Goal: Transaction & Acquisition: Purchase product/service

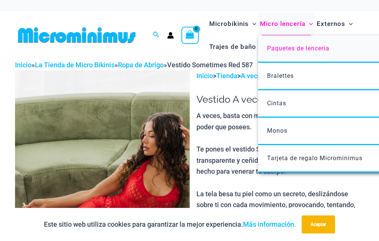
click at [277, 51] on font "Paquetes de lencería" at bounding box center [298, 48] width 62 height 7
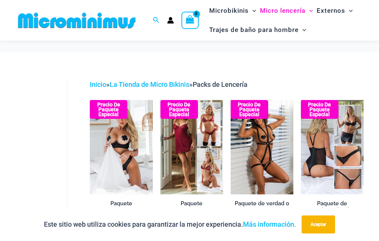
scroll to position [95, 0]
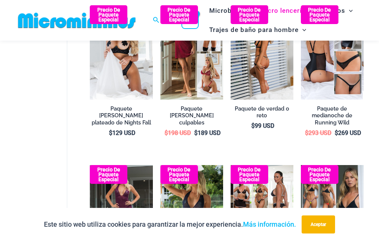
click at [245, 78] on img at bounding box center [262, 52] width 63 height 94
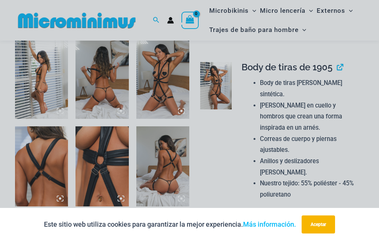
scroll to position [168, 0]
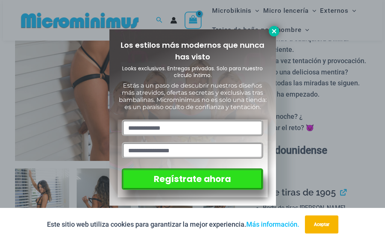
click at [276, 31] on icon at bounding box center [274, 31] width 7 height 7
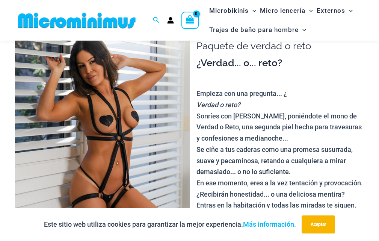
scroll to position [42, 0]
